Goal: Task Accomplishment & Management: Complete application form

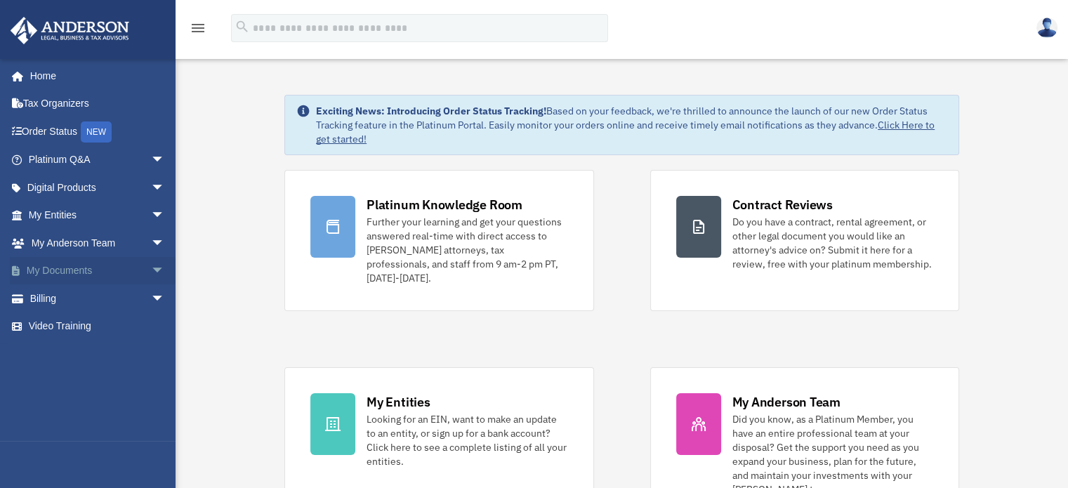
click at [61, 273] on link "My Documents arrow_drop_down" at bounding box center [98, 271] width 176 height 28
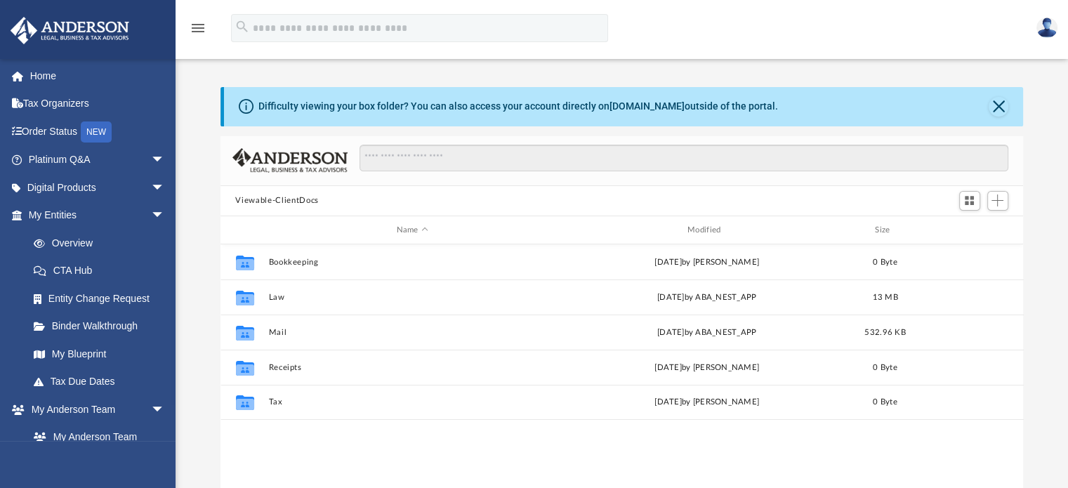
scroll to position [308, 792]
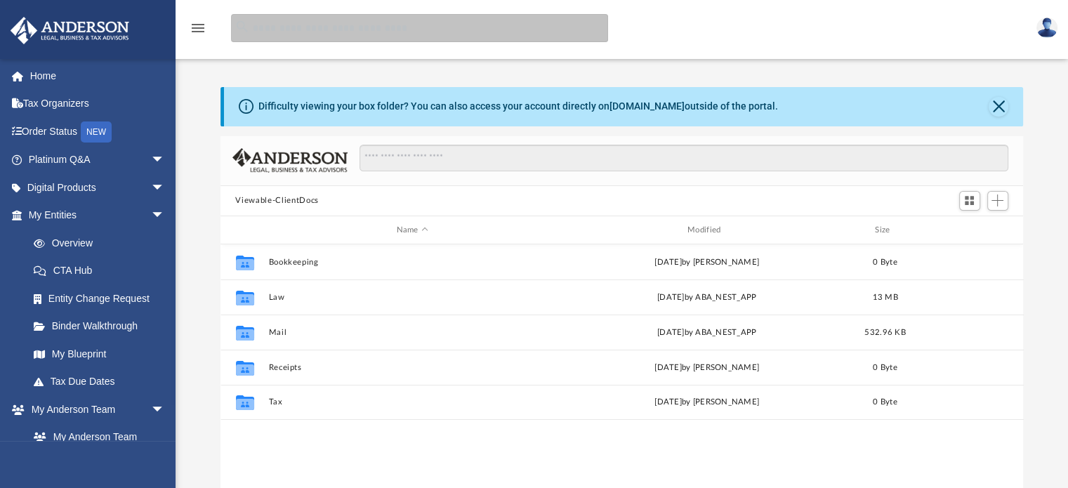
click at [272, 23] on input "search" at bounding box center [419, 28] width 377 height 28
type input "*"
type input "******"
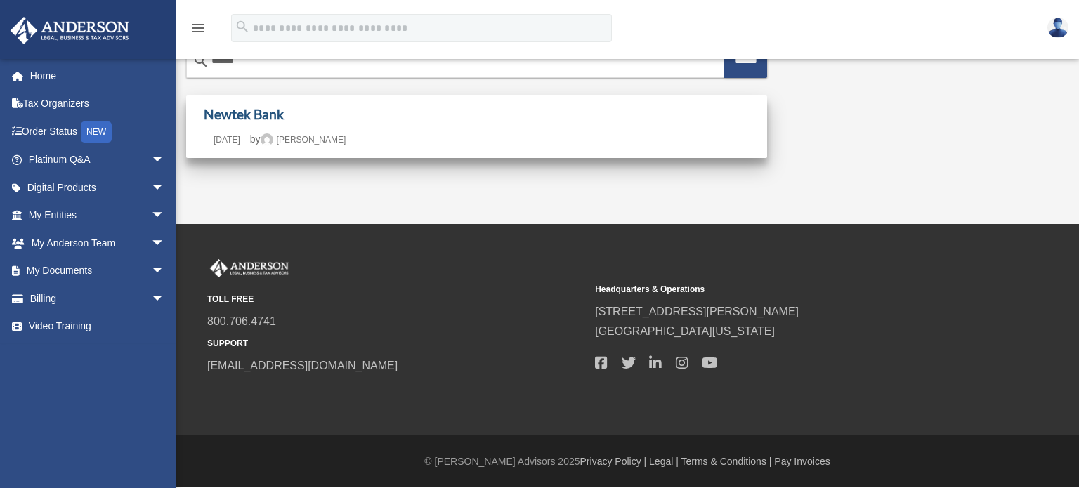
click at [248, 115] on link "Newtek Bank" at bounding box center [244, 114] width 80 height 16
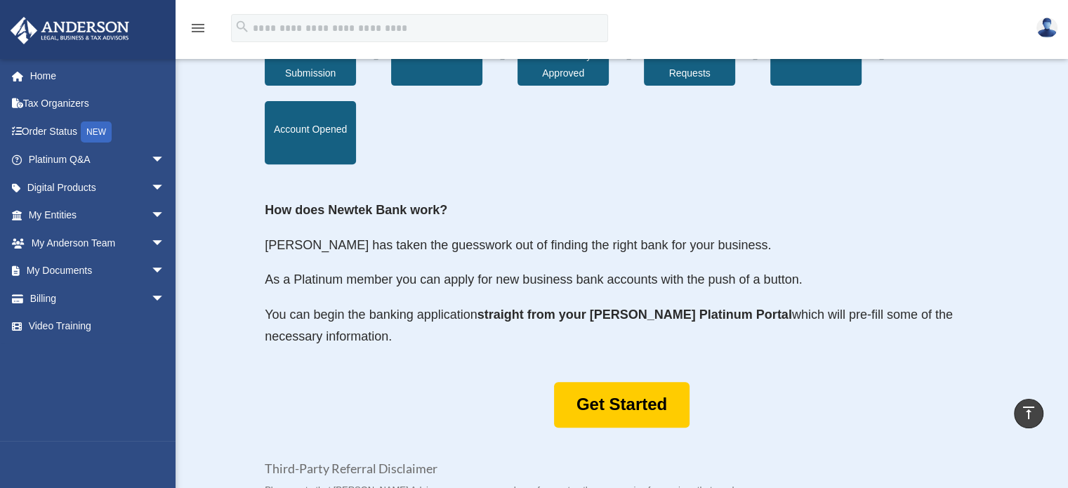
scroll to position [562, 0]
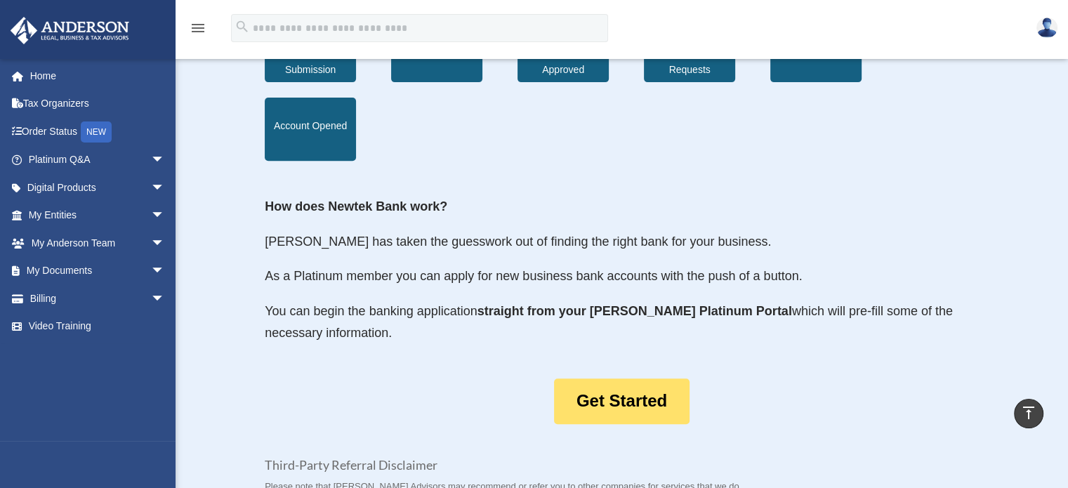
click at [622, 400] on link "Get Started" at bounding box center [622, 402] width 136 height 46
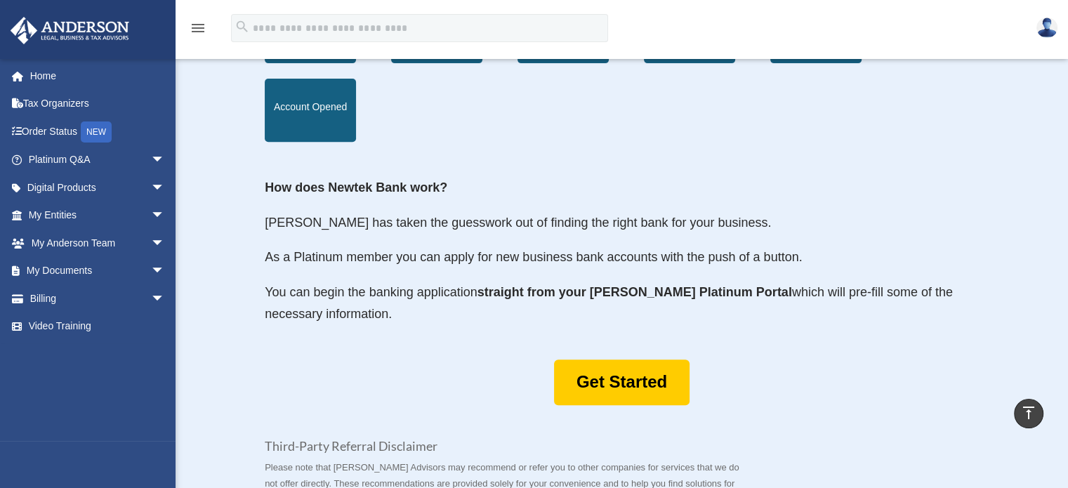
scroll to position [773, 0]
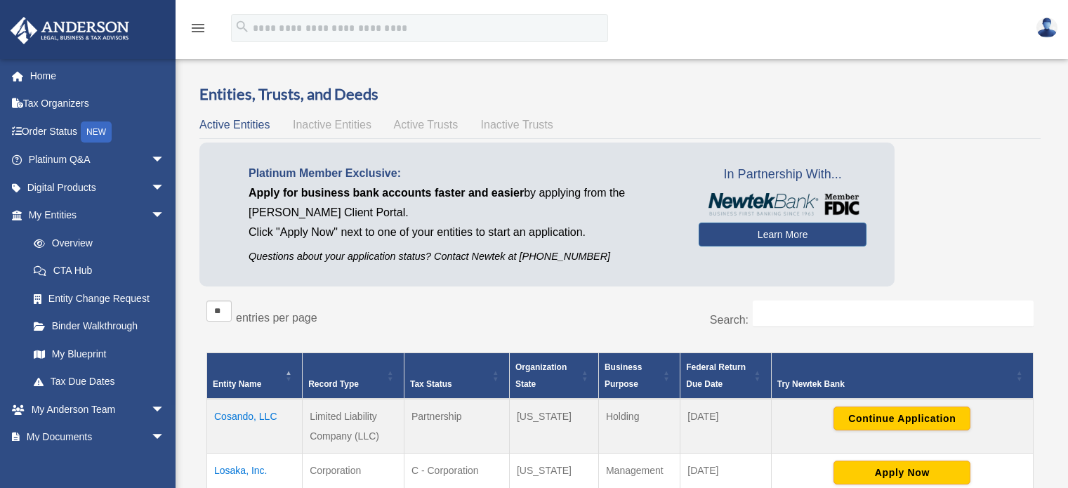
scroll to position [70, 0]
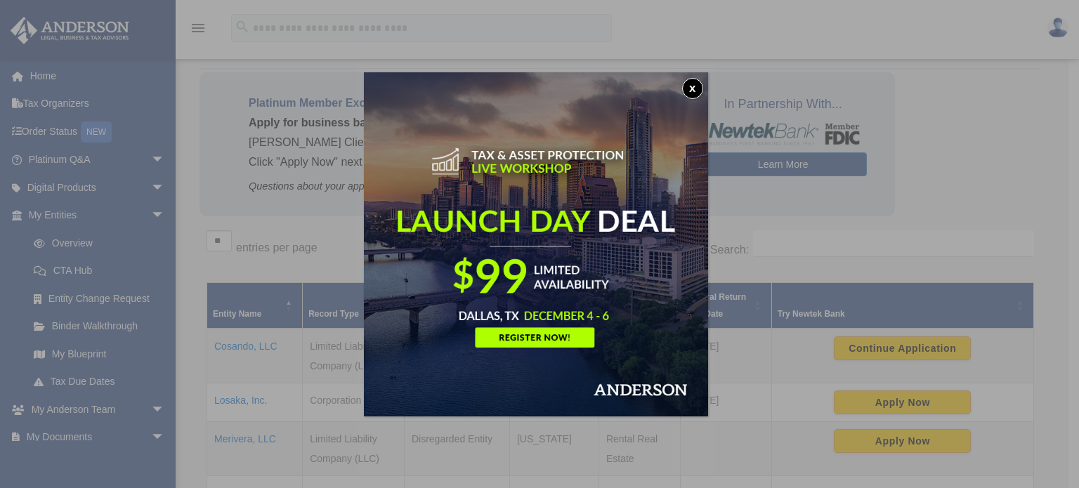
click at [695, 87] on button "x" at bounding box center [692, 88] width 21 height 21
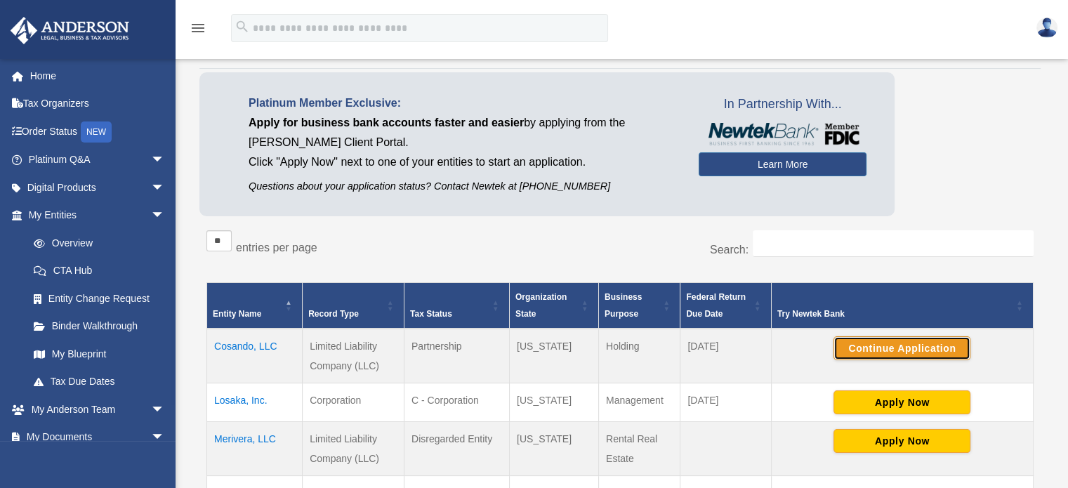
click at [901, 348] on button "Continue Application" at bounding box center [902, 348] width 137 height 24
